Goal: Find specific page/section: Find specific page/section

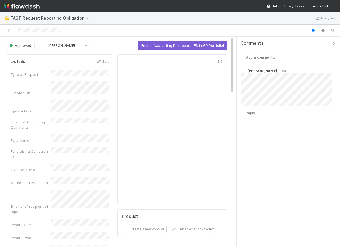
click at [338, 45] on button "button" at bounding box center [334, 43] width 11 height 5
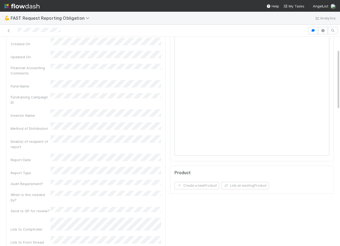
scroll to position [43, 0]
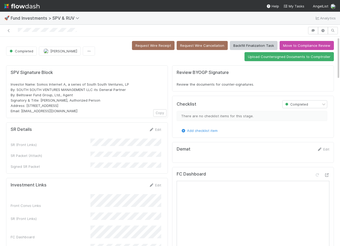
click at [34, 22] on div "🚀 Fund Investments > SPV & RUV Analytics" at bounding box center [170, 18] width 340 height 13
click at [34, 19] on span "Fund Investments > SPV & RUV" at bounding box center [46, 17] width 71 height 5
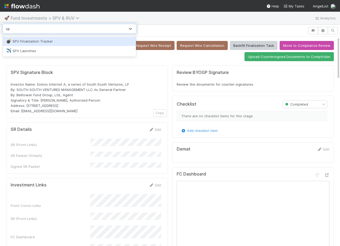
type input "spv"
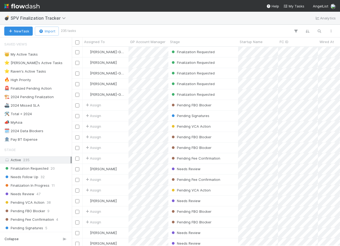
scroll to position [199, 268]
click at [237, 22] on div "💣 SPV Finalization Tracker Analytics" at bounding box center [170, 18] width 340 height 13
type input "o"
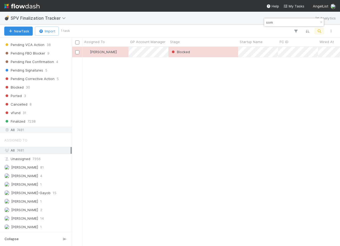
click at [30, 131] on div "All 7481" at bounding box center [37, 130] width 66 height 7
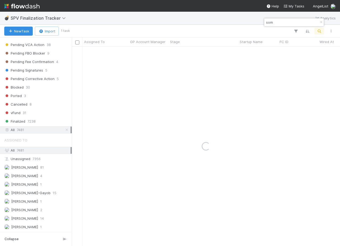
click at [288, 21] on input "som" at bounding box center [291, 22] width 53 height 6
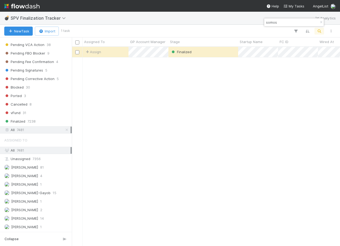
scroll to position [199, 268]
type input "somos"
click at [211, 54] on div "Finalized" at bounding box center [203, 52] width 70 height 10
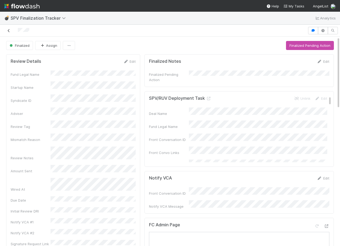
click at [9, 30] on icon at bounding box center [8, 30] width 5 height 3
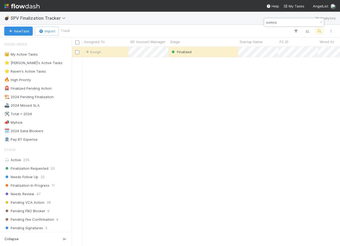
scroll to position [199, 268]
click at [37, 160] on div "Active 235" at bounding box center [37, 160] width 66 height 7
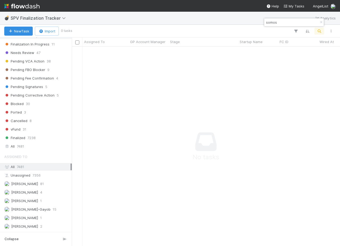
scroll to position [158, 0]
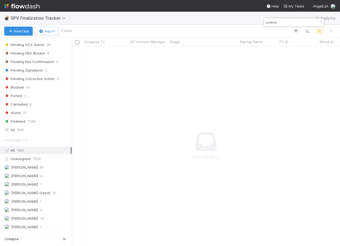
click at [298, 20] on input "somos" at bounding box center [291, 22] width 53 height 6
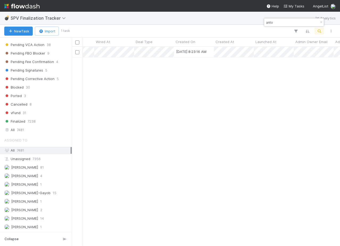
scroll to position [0, 227]
click at [33, 131] on div "All 7481" at bounding box center [37, 130] width 66 height 7
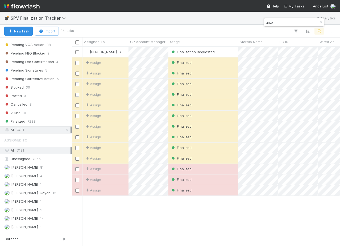
click at [275, 23] on input "anto" at bounding box center [291, 22] width 53 height 6
type input "somos"
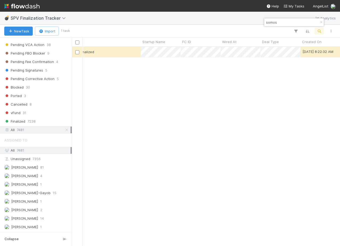
click at [284, 21] on input "somos" at bounding box center [291, 22] width 53 height 6
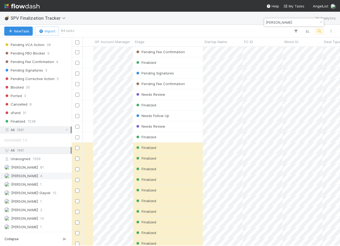
type input "[PERSON_NAME]"
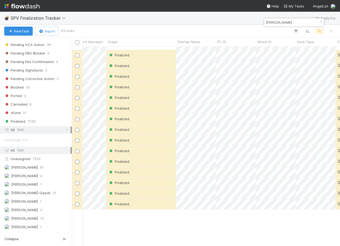
scroll to position [0, 62]
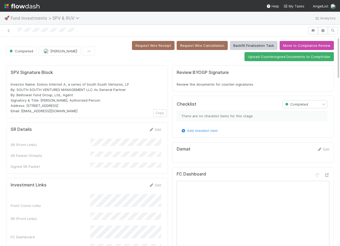
click at [49, 18] on span "Fund Investments > SPV & RUV" at bounding box center [46, 17] width 71 height 5
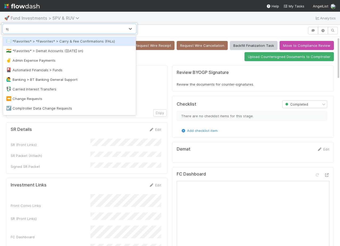
type input "spv"
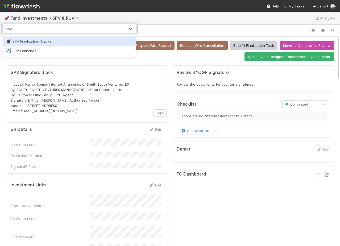
click at [56, 41] on div "💣 SPV Finalization Tracker" at bounding box center [69, 41] width 127 height 5
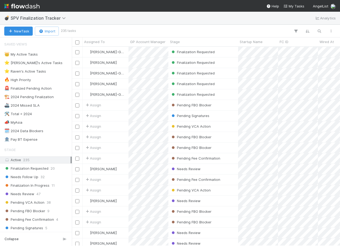
scroll to position [199, 268]
click at [154, 28] on div at bounding box center [206, 31] width 262 height 7
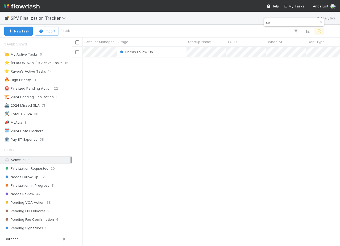
type input "s"
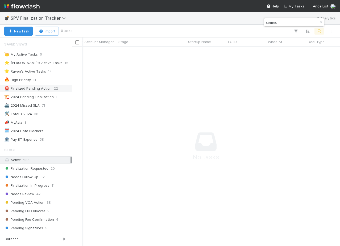
type input "somos"
